Goal: Task Accomplishment & Management: Manage account settings

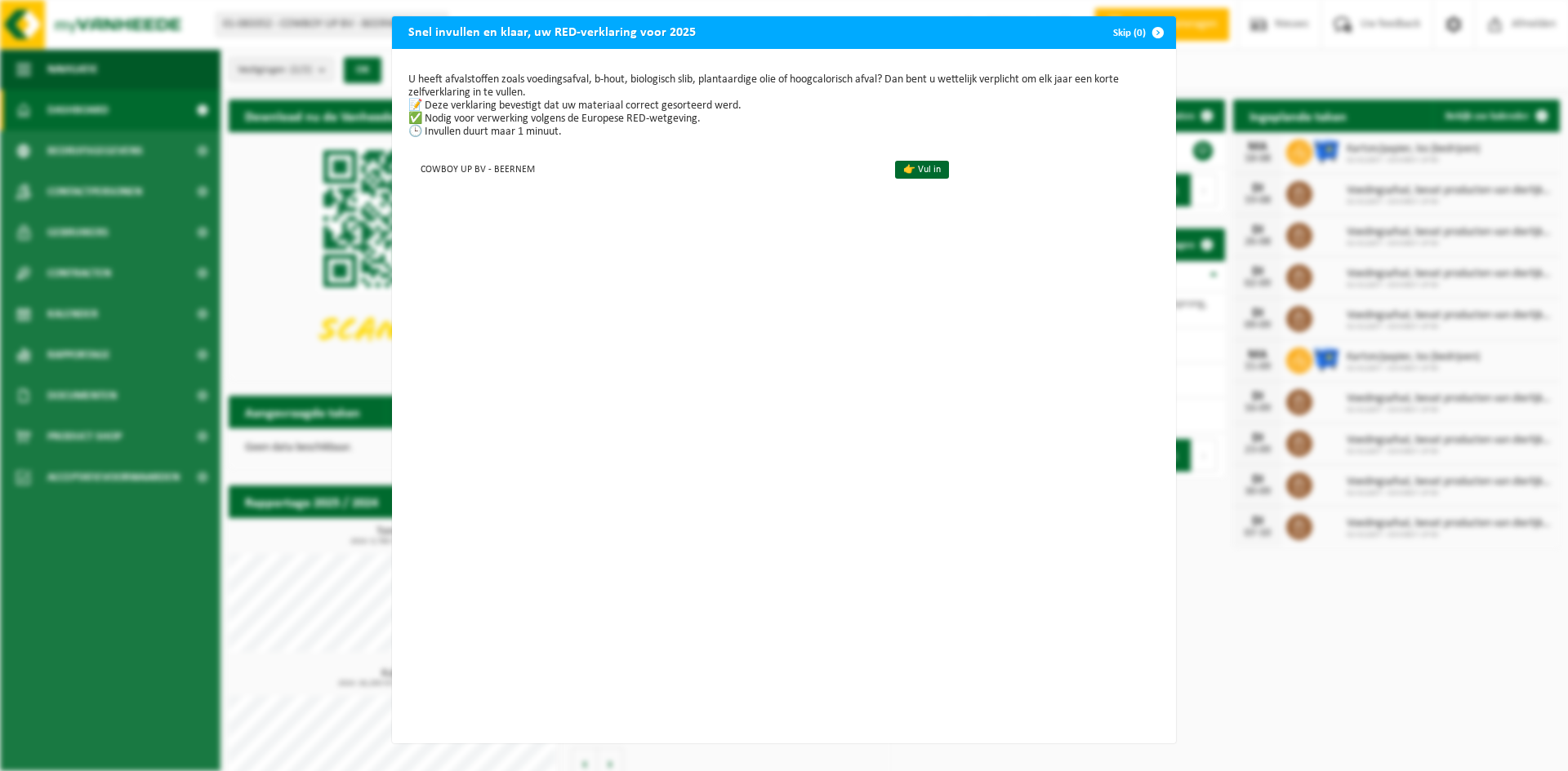
click at [1150, 32] on span "button" at bounding box center [1157, 32] width 33 height 33
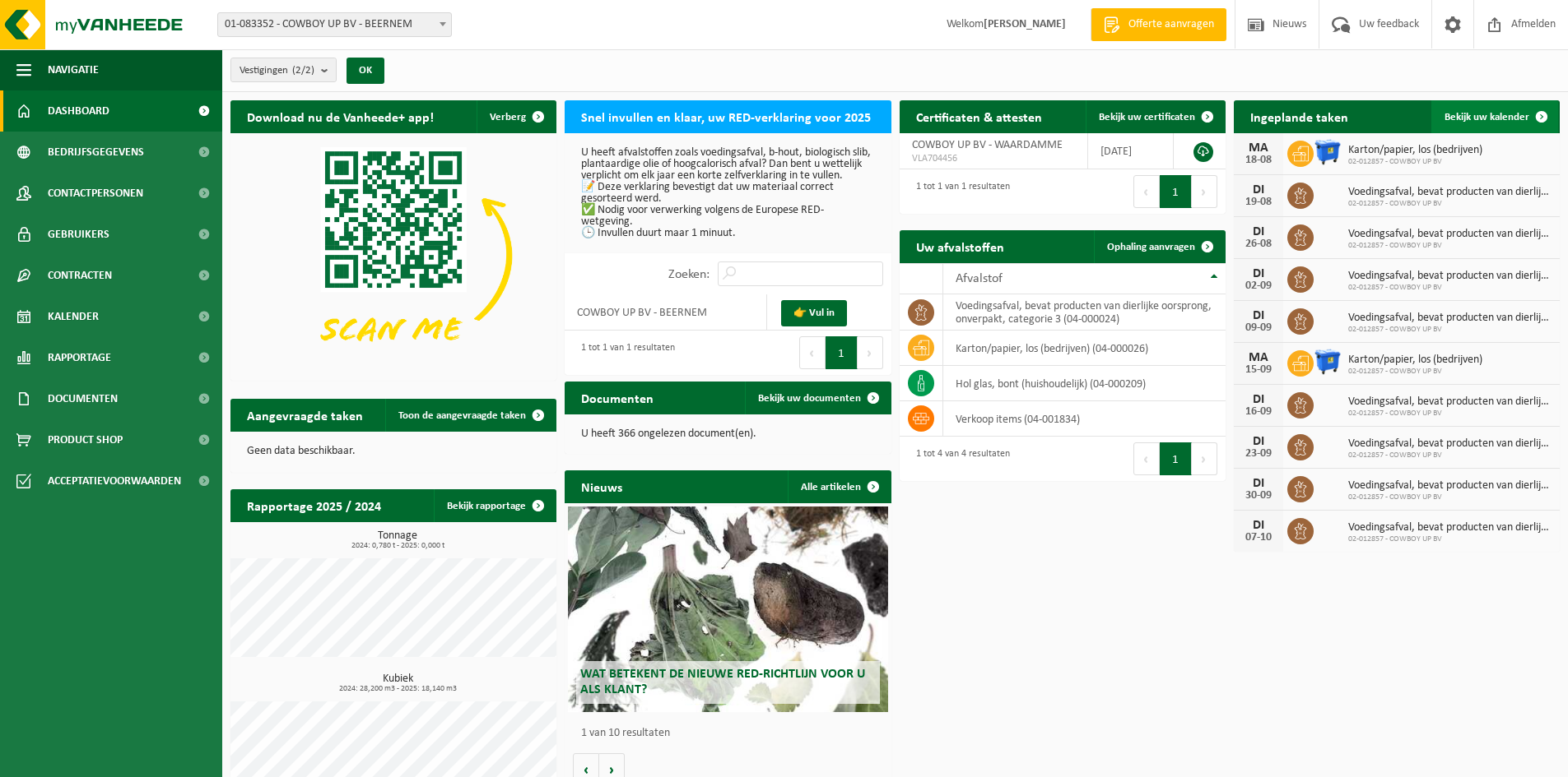
click at [1475, 119] on span "Bekijk uw kalender" at bounding box center [1487, 117] width 85 height 10
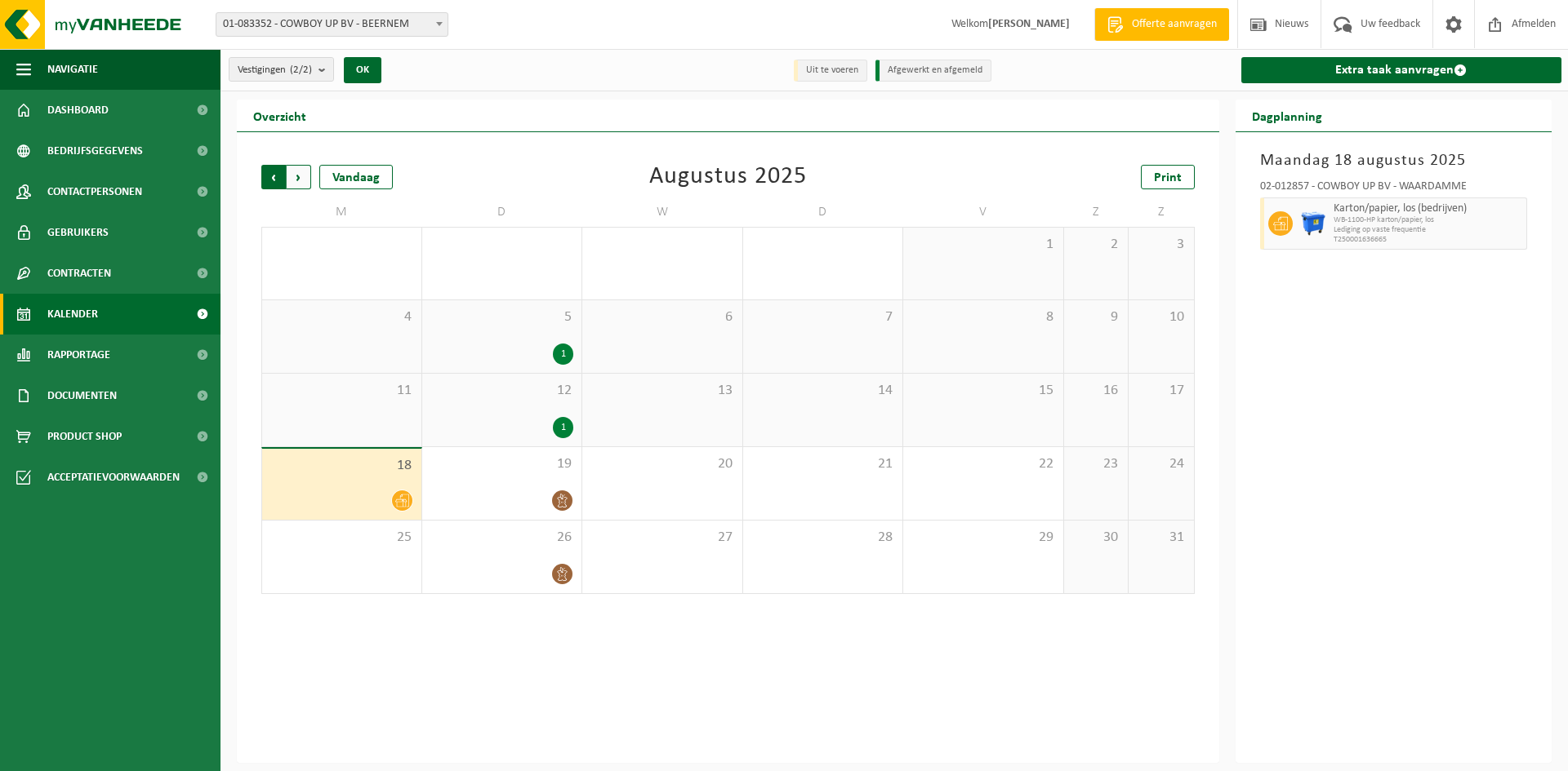
click at [303, 183] on span "Volgende" at bounding box center [299, 177] width 24 height 24
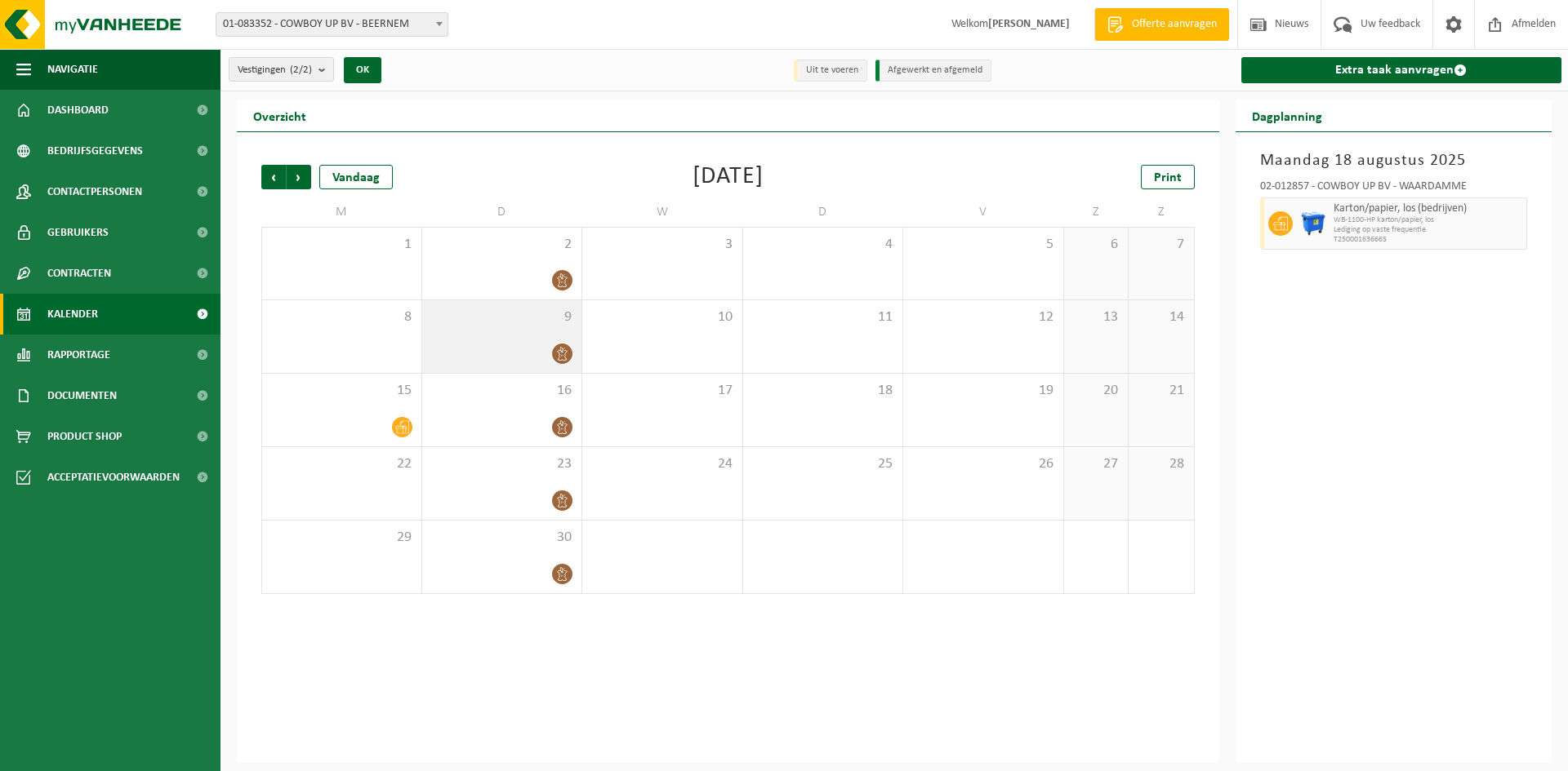
click at [561, 351] on icon at bounding box center [562, 354] width 14 height 14
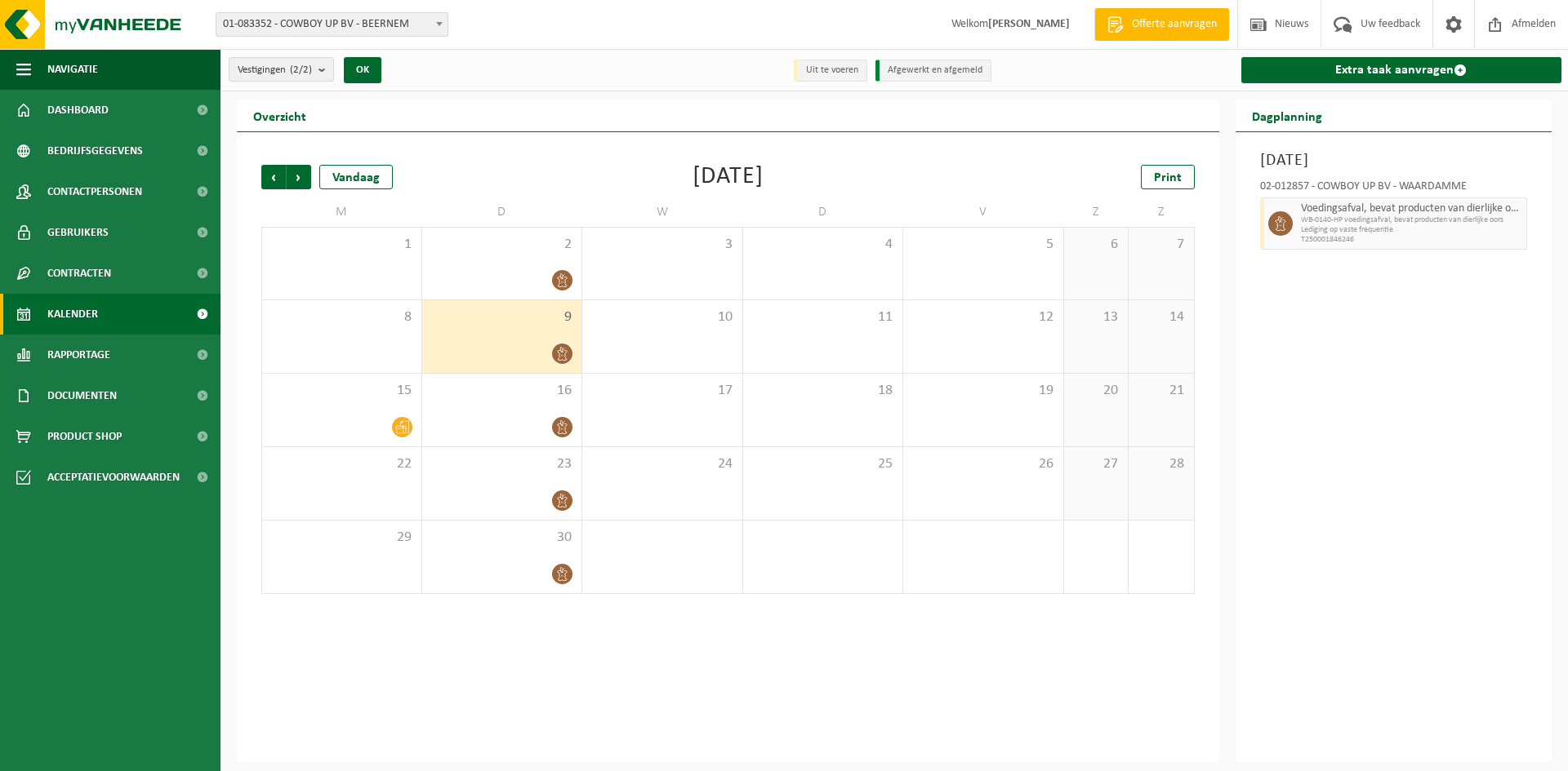
click at [564, 348] on icon at bounding box center [562, 354] width 9 height 14
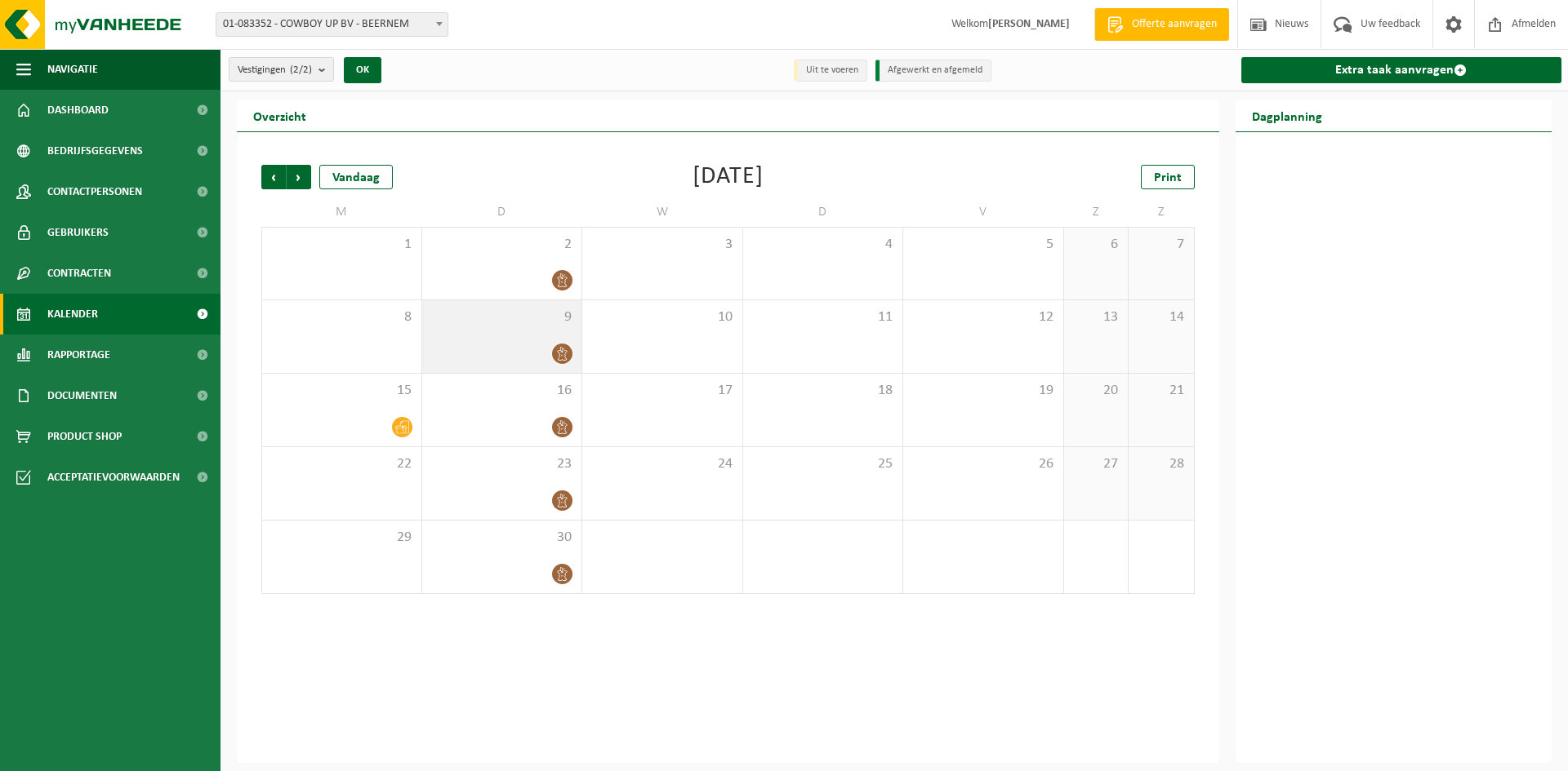
click at [563, 352] on icon at bounding box center [562, 354] width 14 height 14
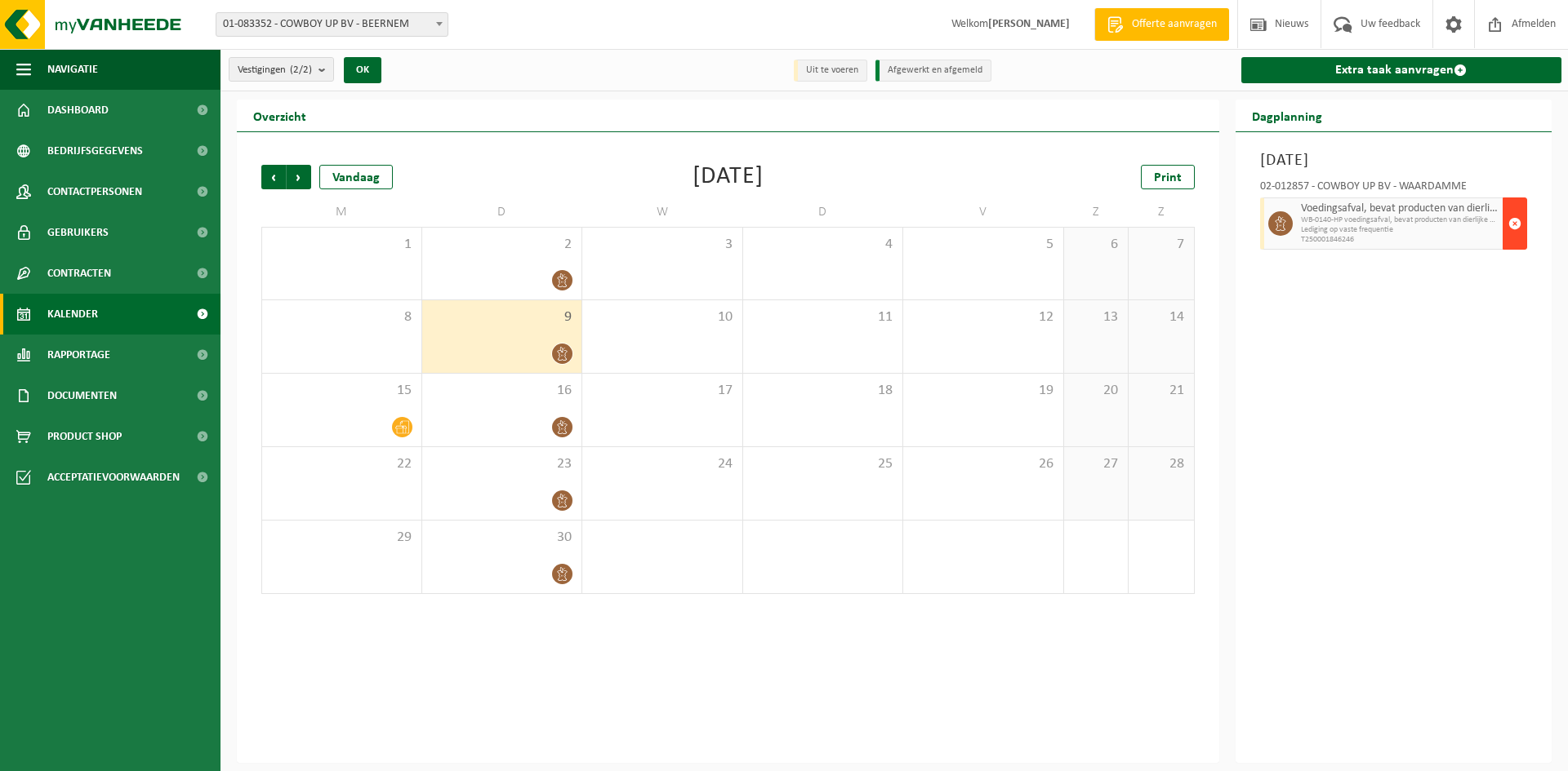
click at [1516, 219] on span "button" at bounding box center [1515, 224] width 13 height 33
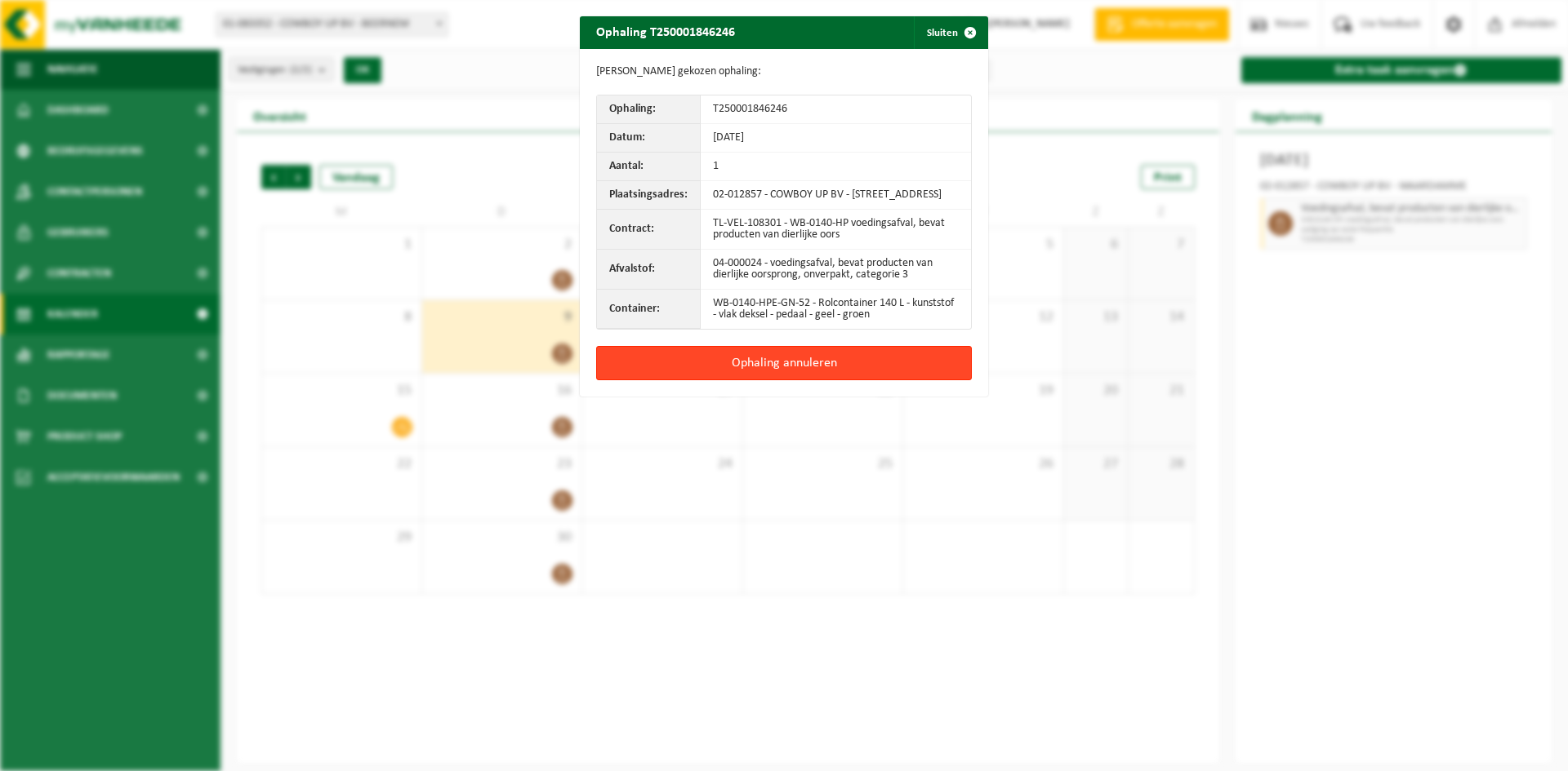
click at [818, 365] on button "Ophaling annuleren" at bounding box center [784, 363] width 375 height 35
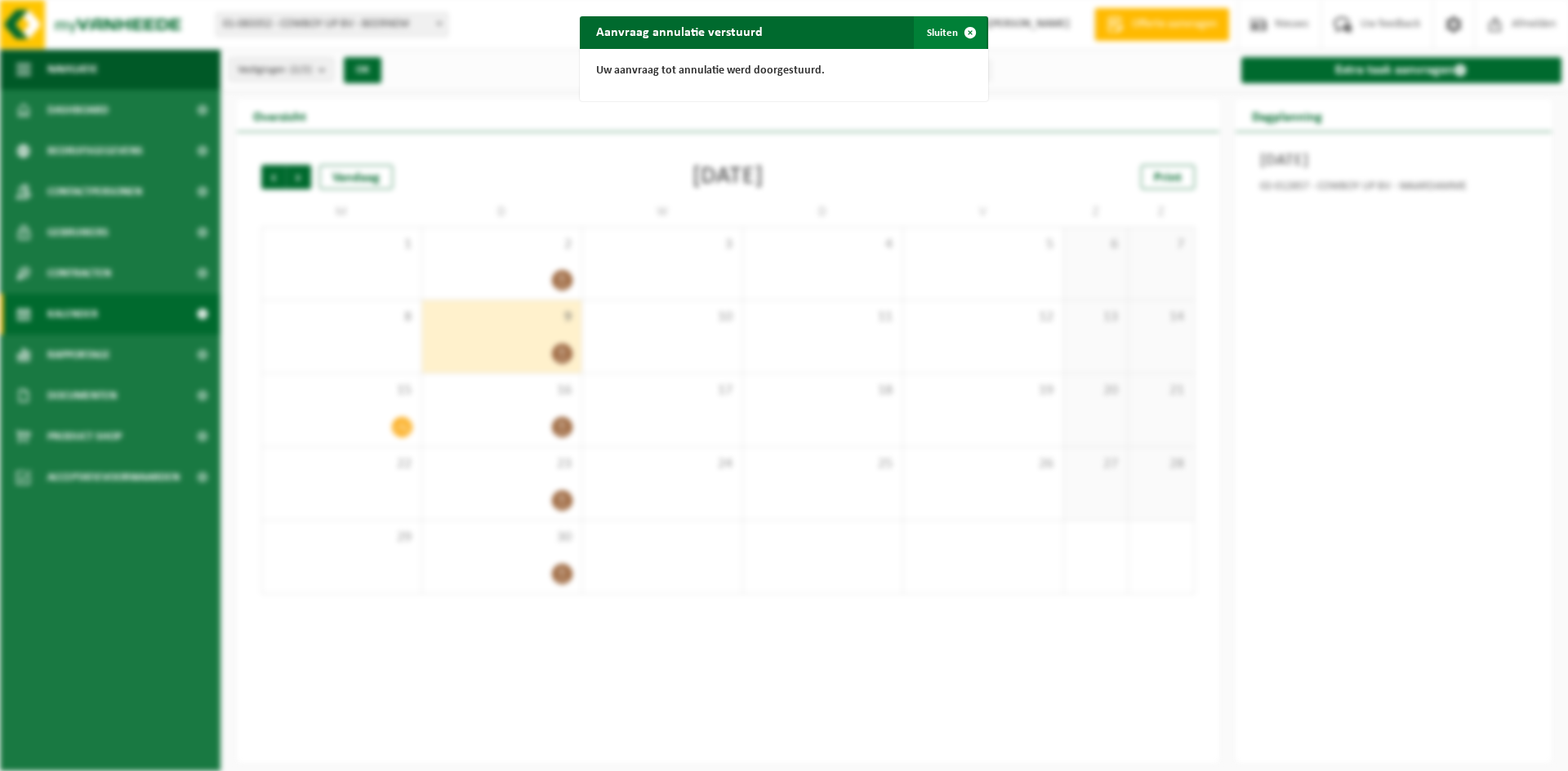
click at [958, 30] on span "button" at bounding box center [970, 32] width 33 height 33
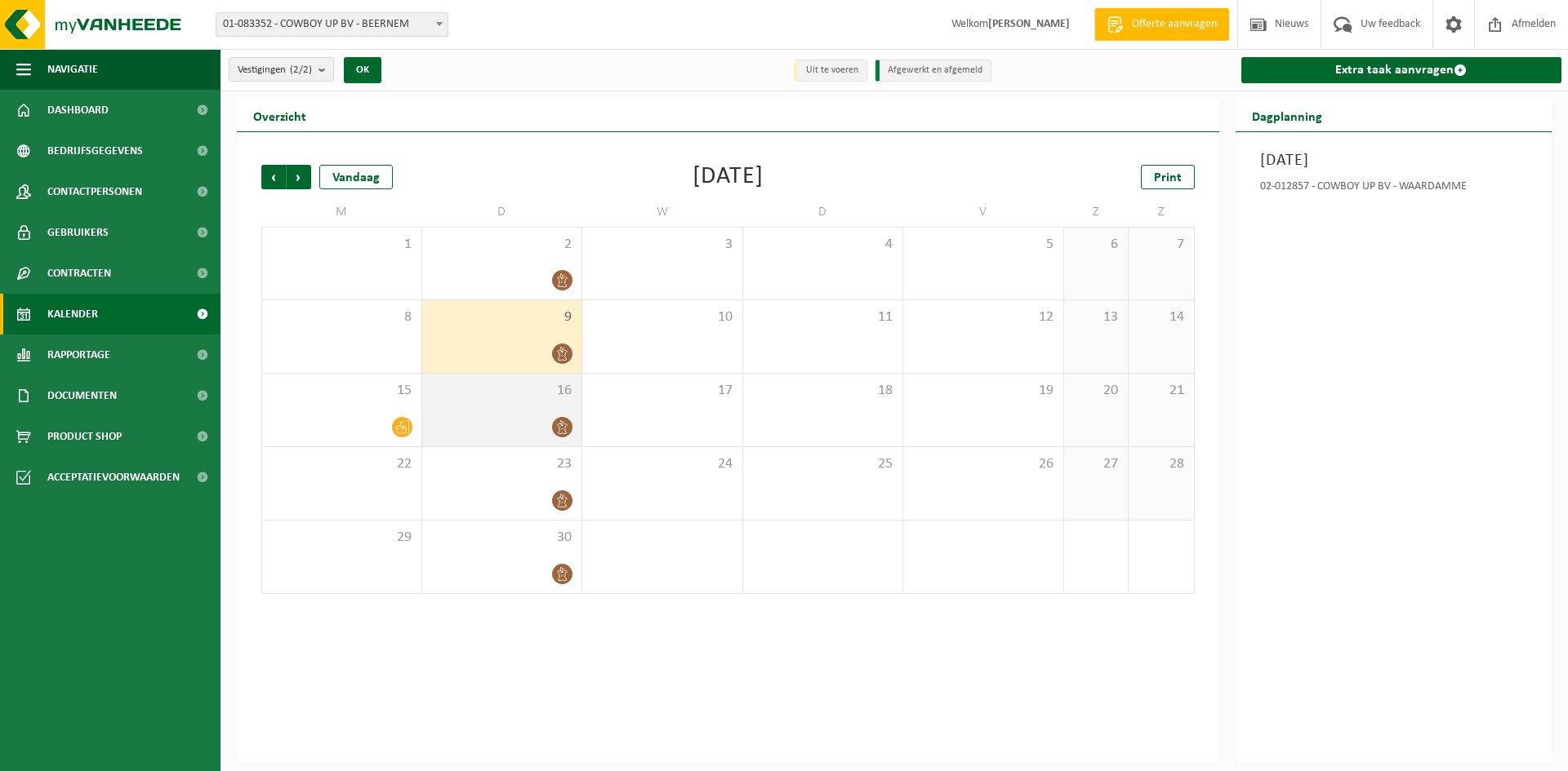
click at [553, 422] on span at bounding box center [563, 428] width 21 height 21
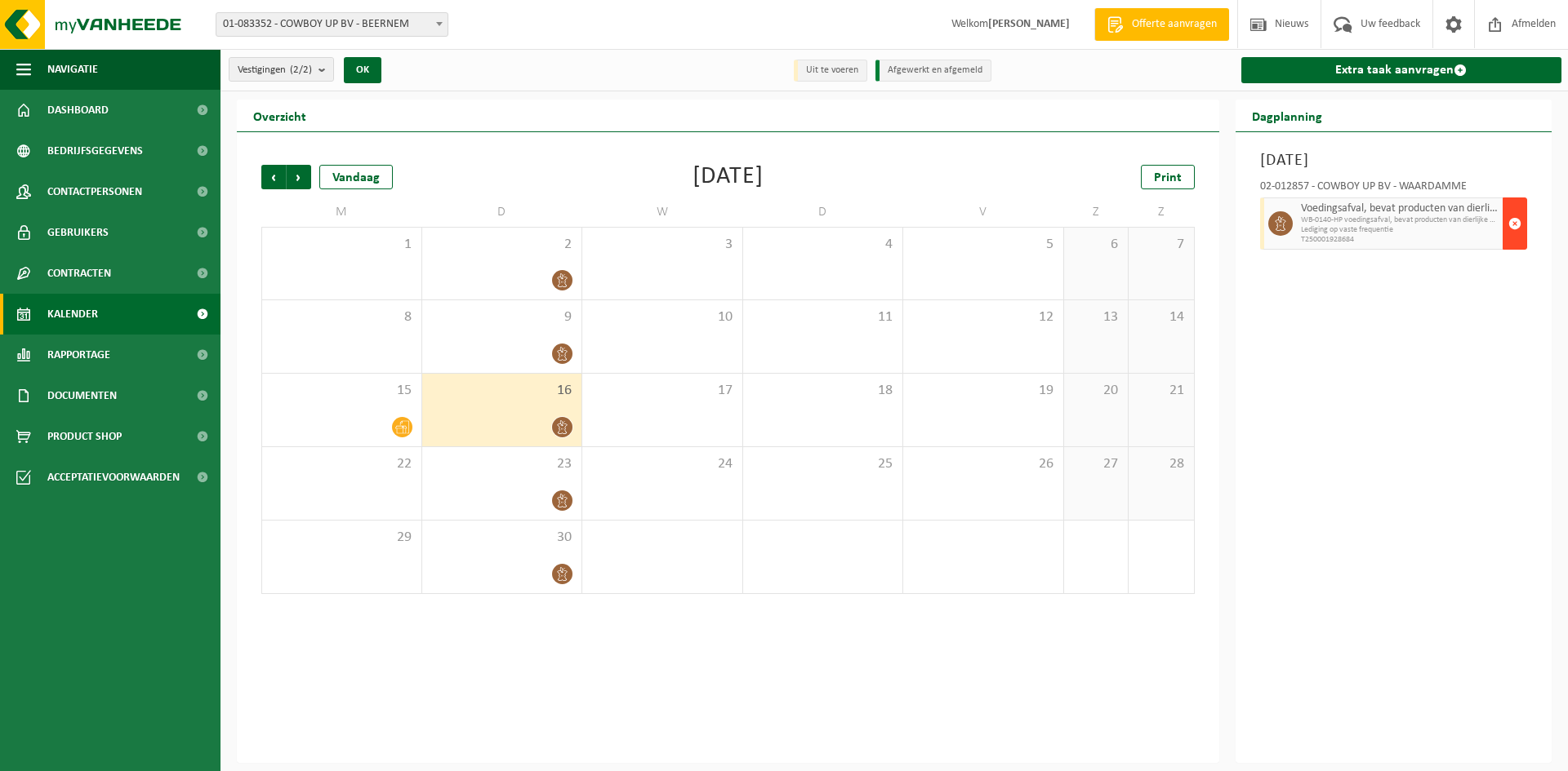
click at [1522, 221] on button "button" at bounding box center [1515, 224] width 24 height 52
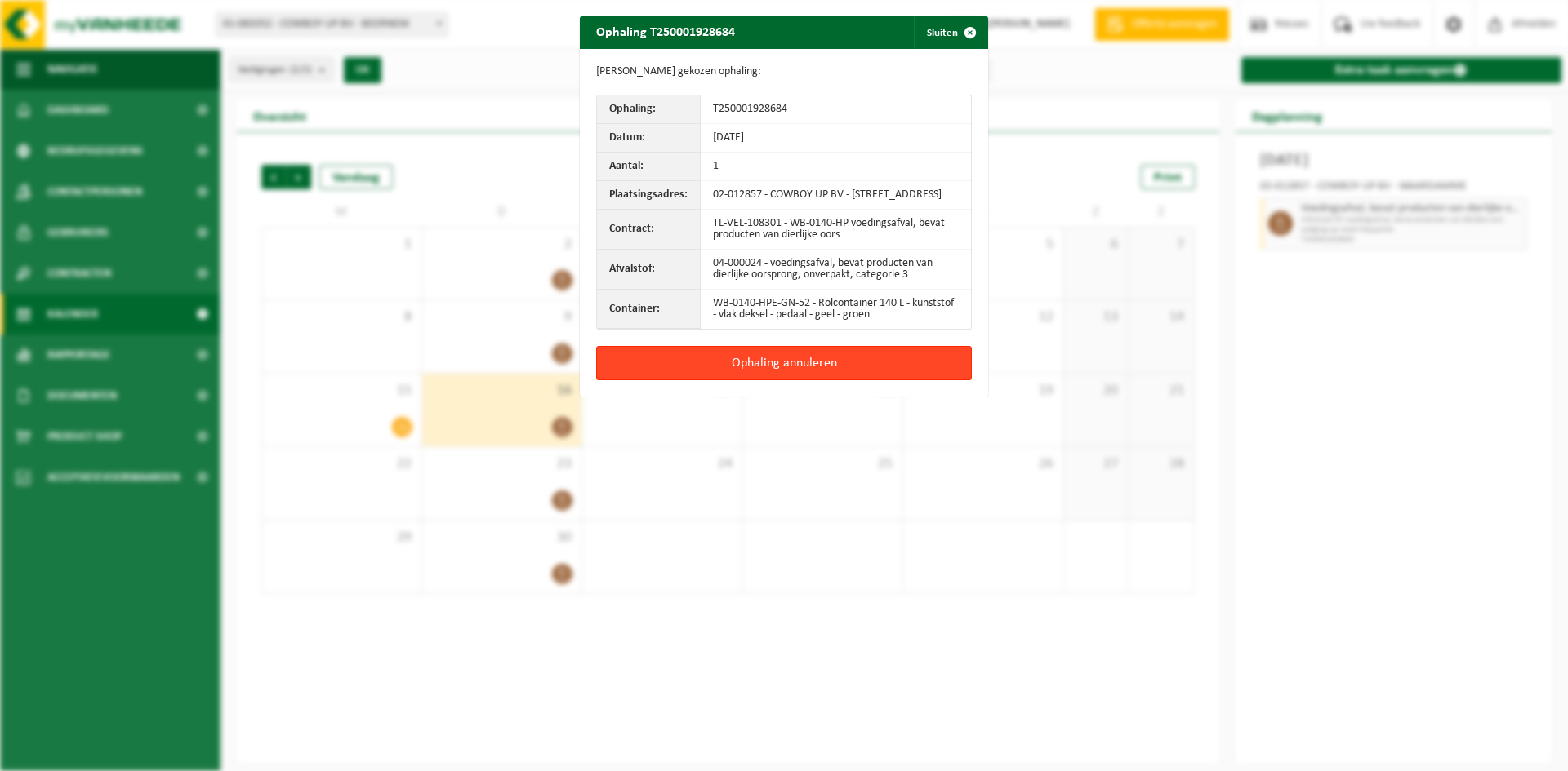
click at [863, 362] on button "Ophaling annuleren" at bounding box center [784, 363] width 375 height 35
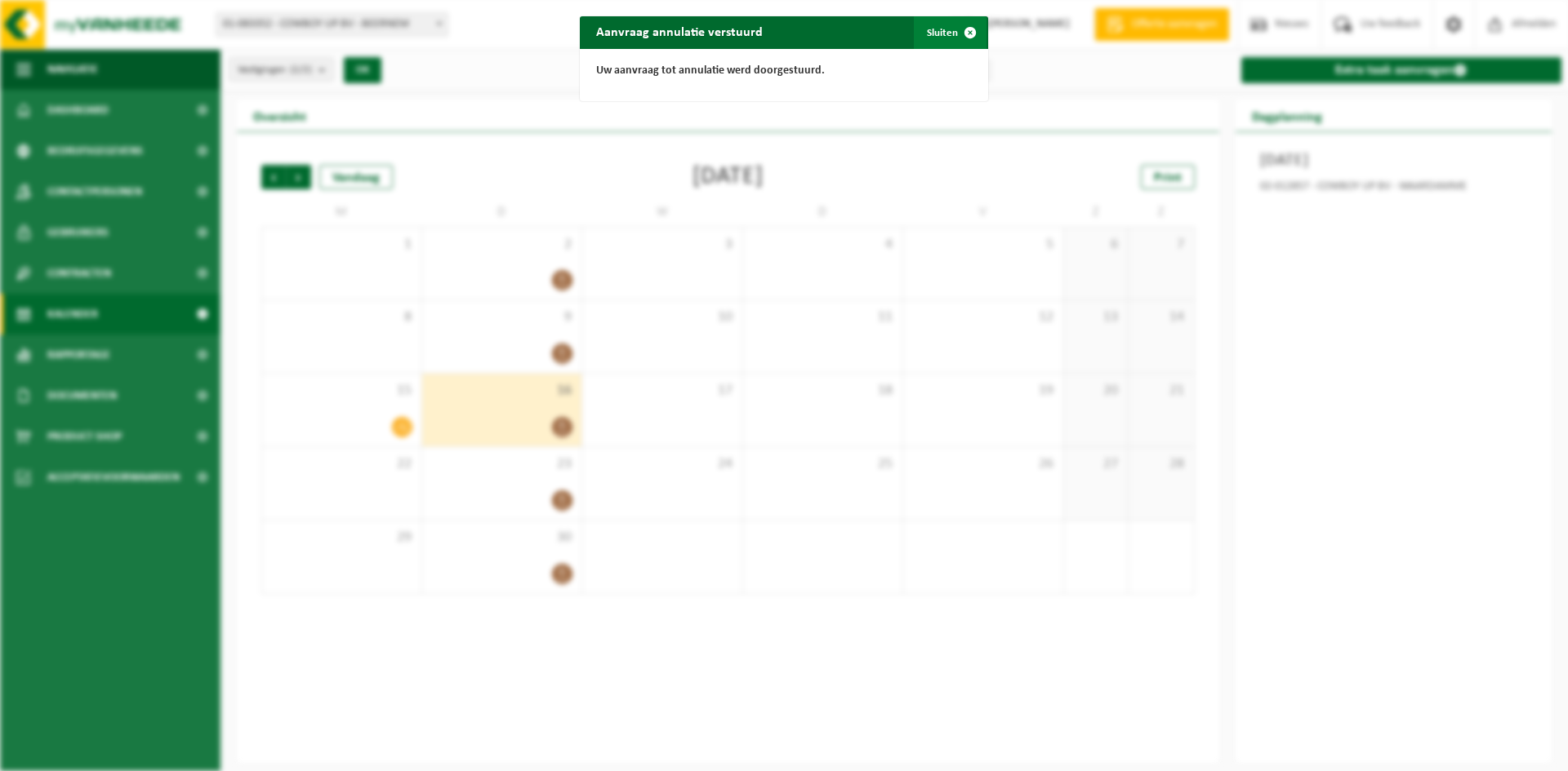
click at [946, 39] on button "Sluiten" at bounding box center [950, 32] width 73 height 33
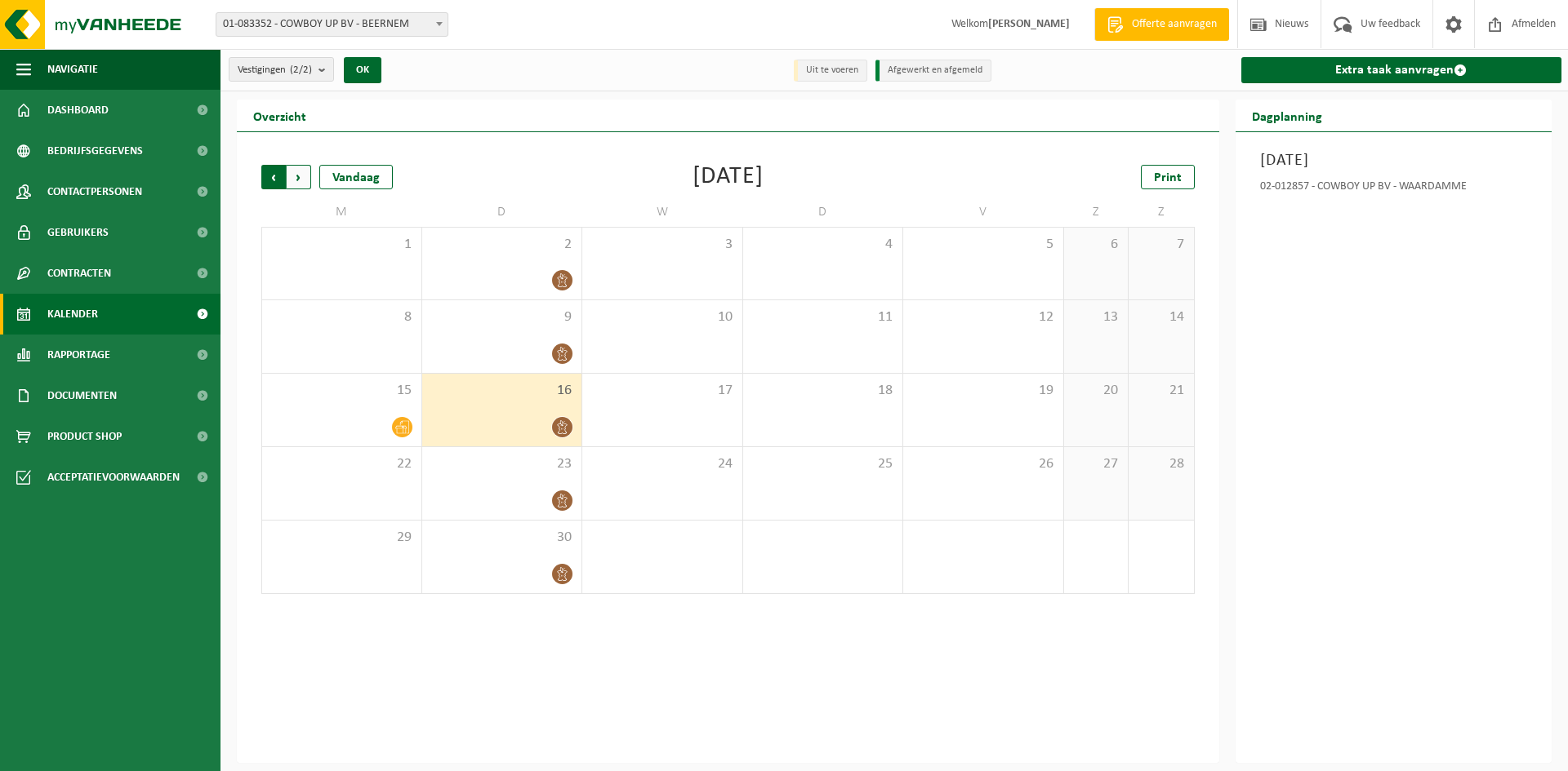
click at [296, 172] on span "Volgende" at bounding box center [299, 177] width 24 height 24
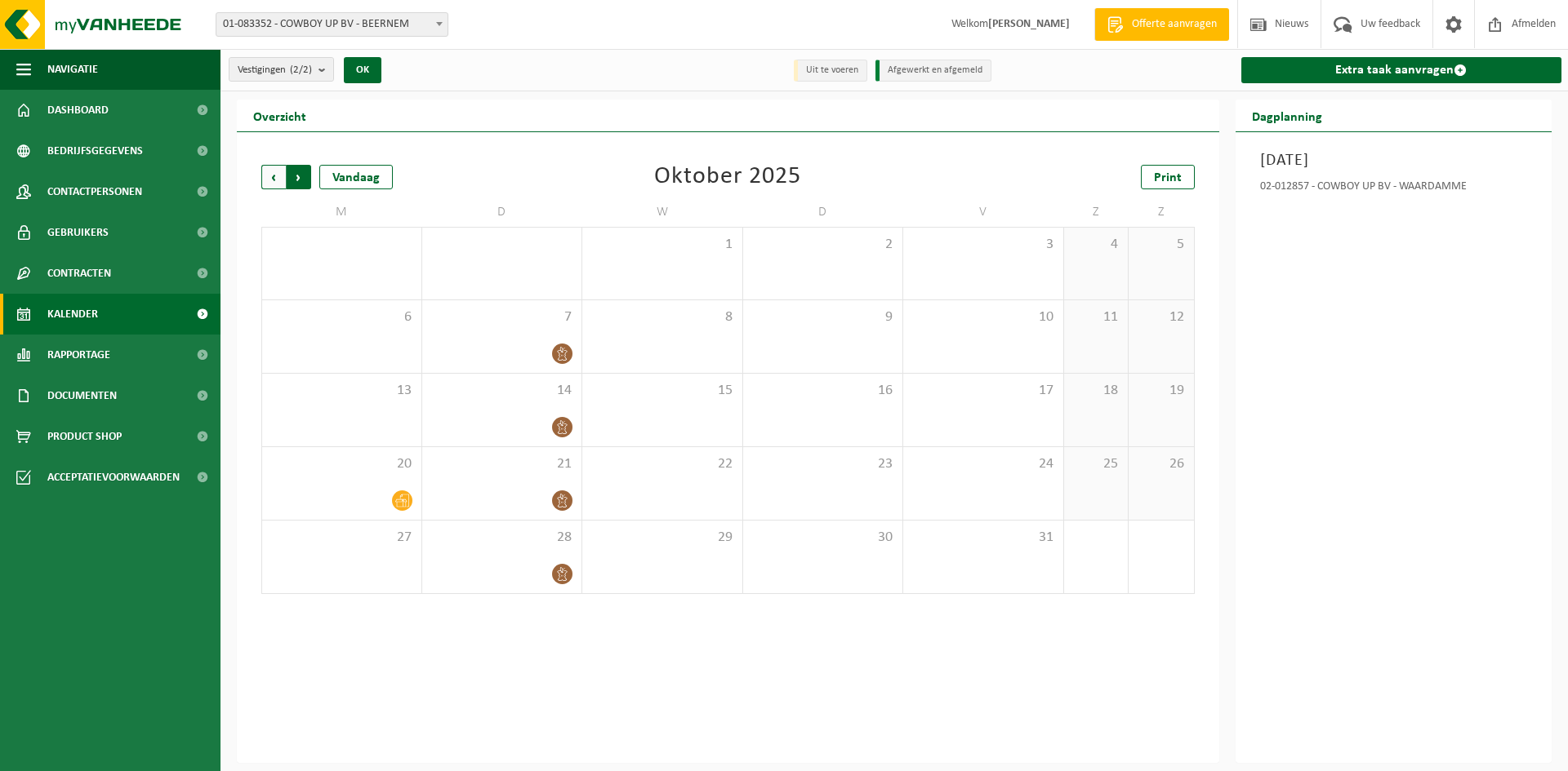
click at [265, 179] on span "Vorige" at bounding box center [273, 177] width 24 height 24
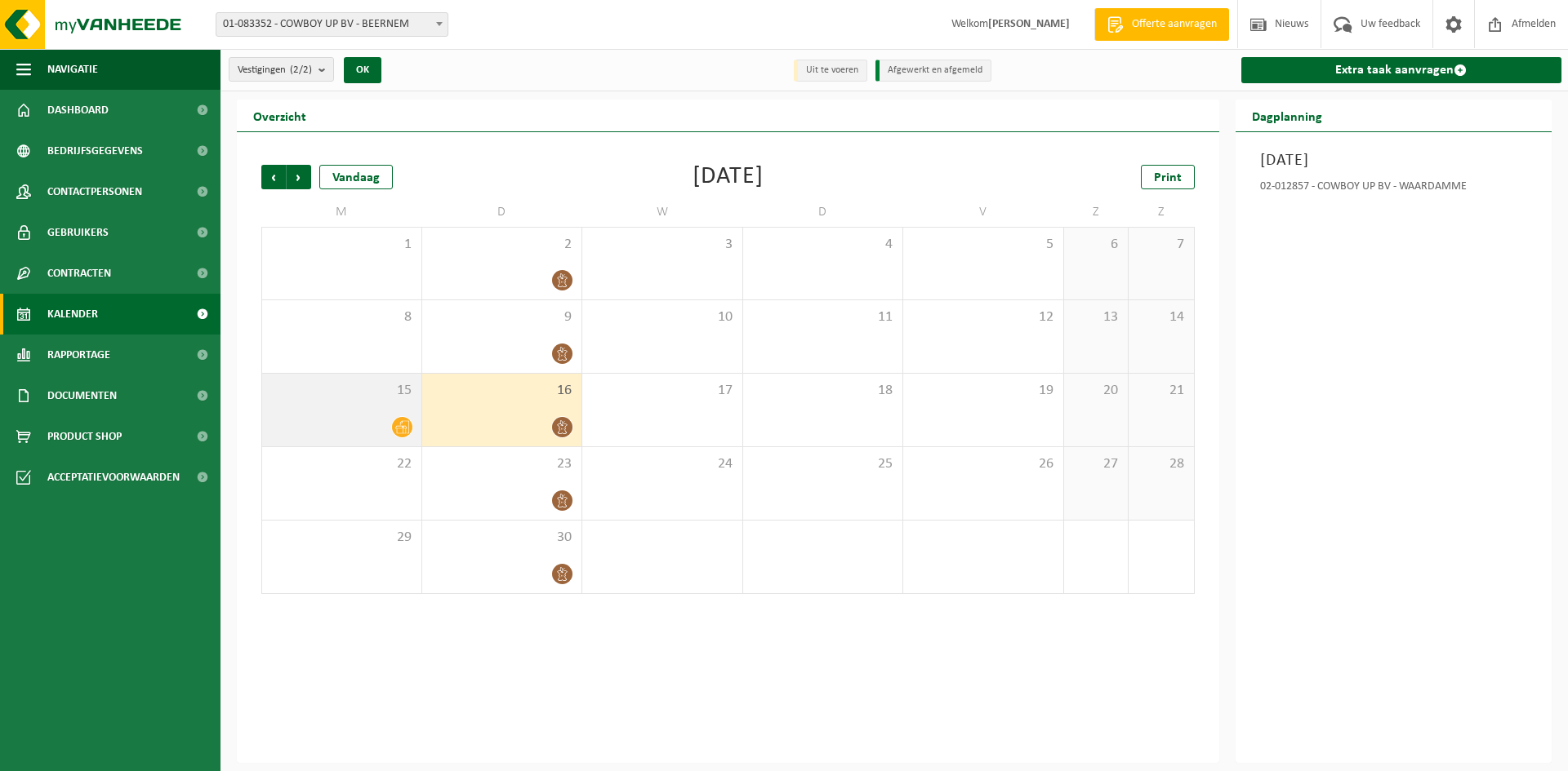
click at [402, 426] on icon at bounding box center [402, 427] width 14 height 14
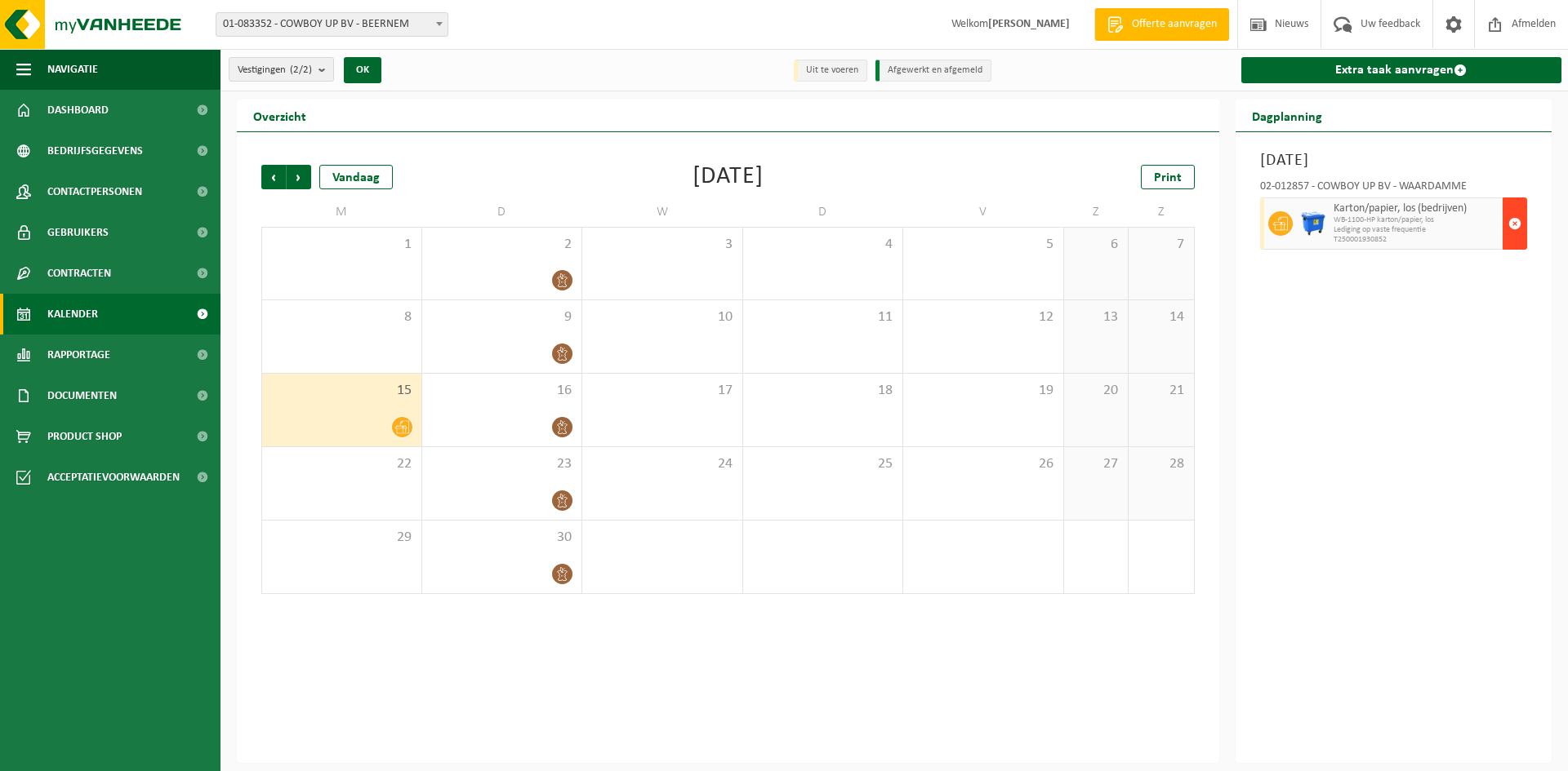
click at [1517, 224] on span "button" at bounding box center [1515, 224] width 13 height 33
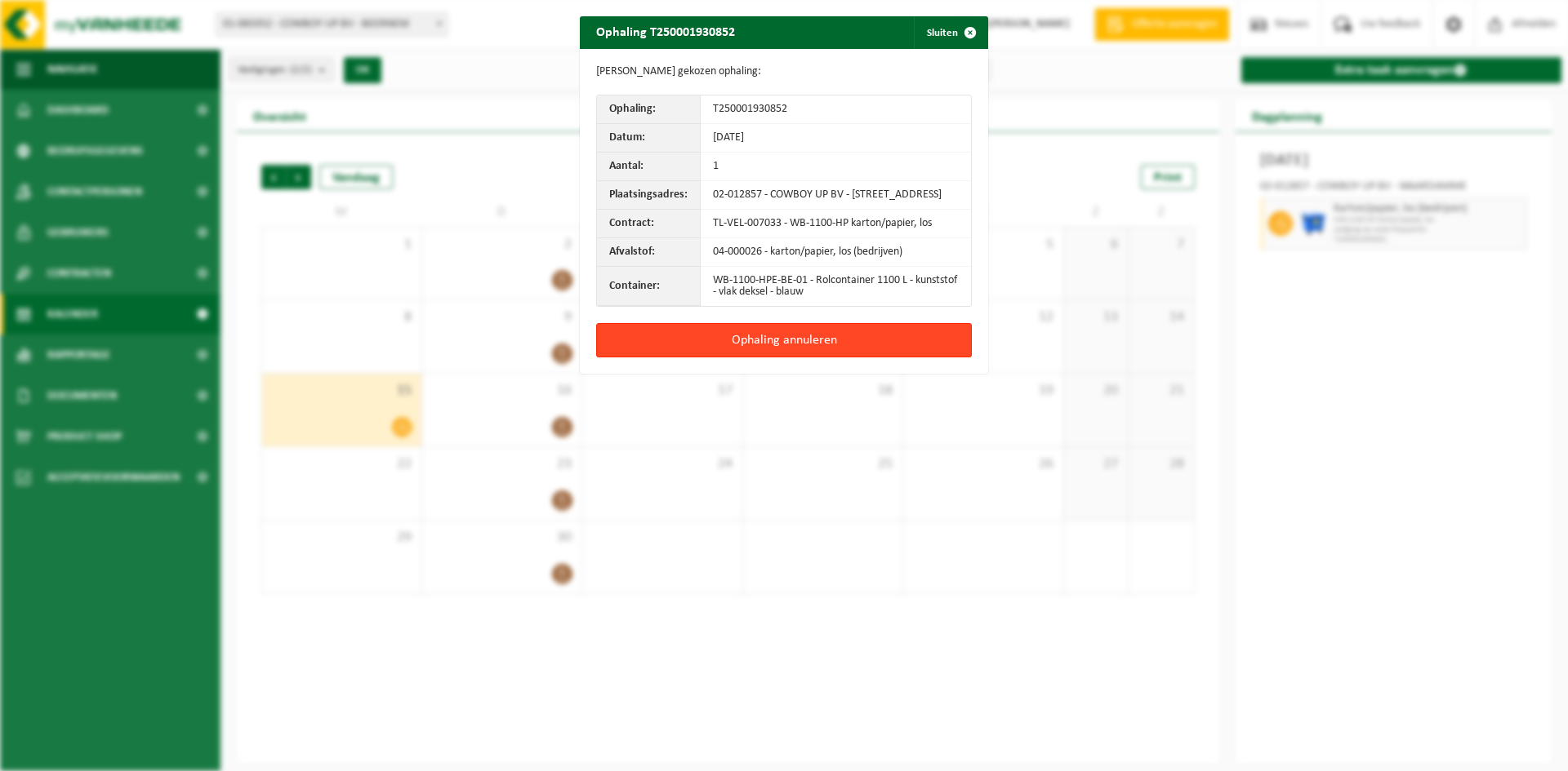
click at [775, 350] on button "Ophaling annuleren" at bounding box center [784, 340] width 375 height 35
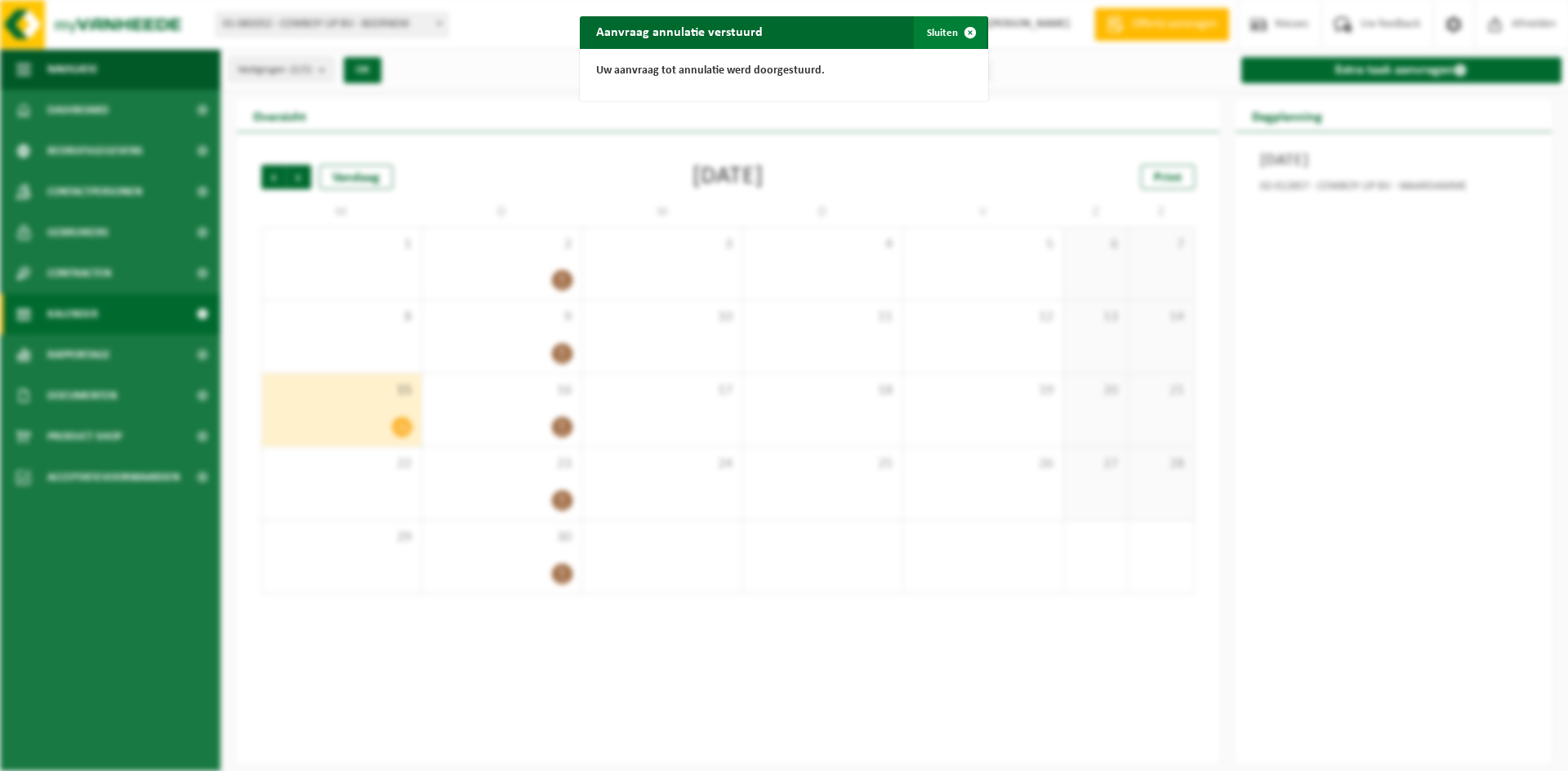
click at [941, 36] on button "Sluiten" at bounding box center [950, 32] width 73 height 33
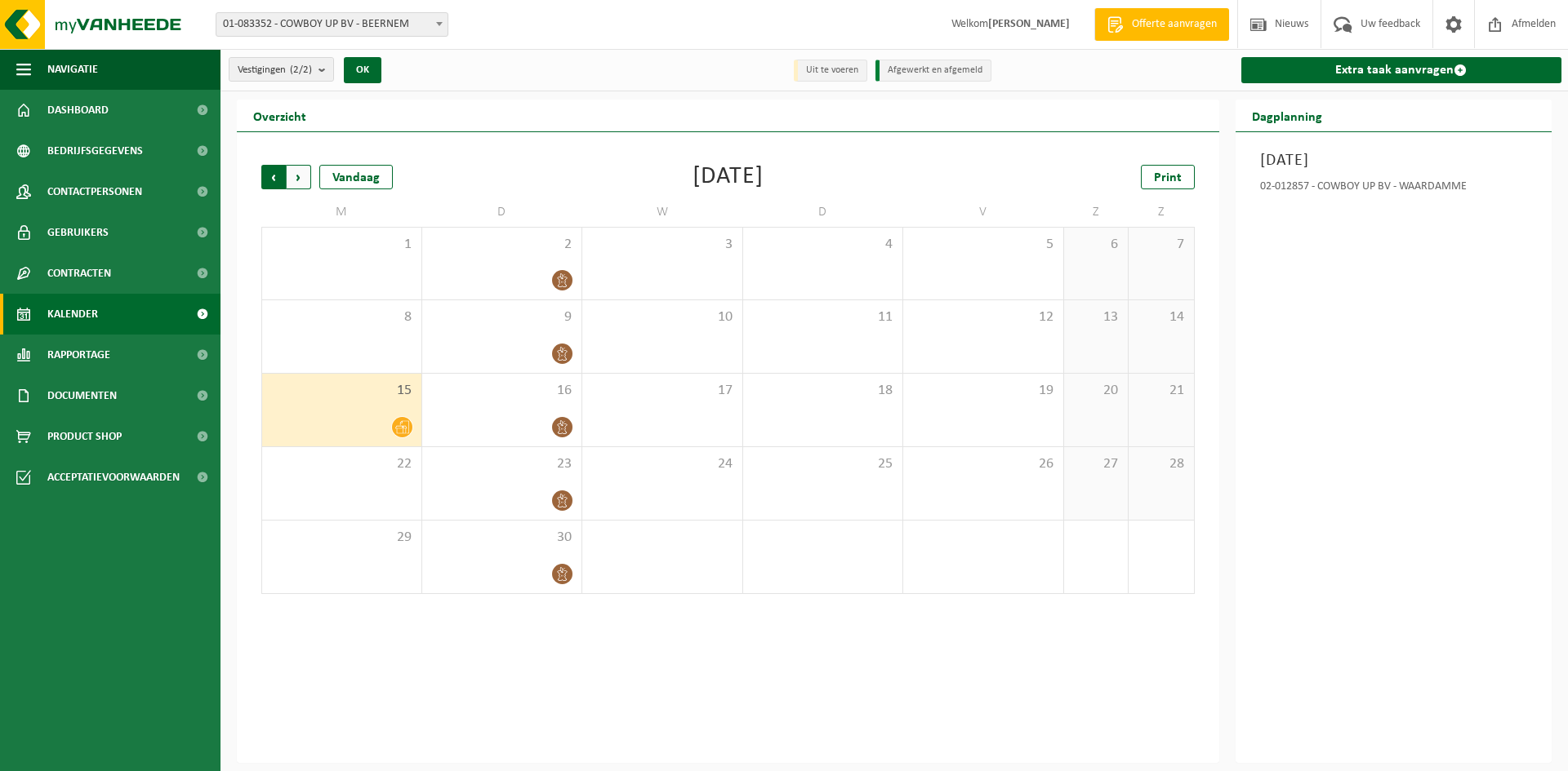
click at [297, 182] on span "Volgende" at bounding box center [299, 177] width 24 height 24
